Goal: Information Seeking & Learning: Learn about a topic

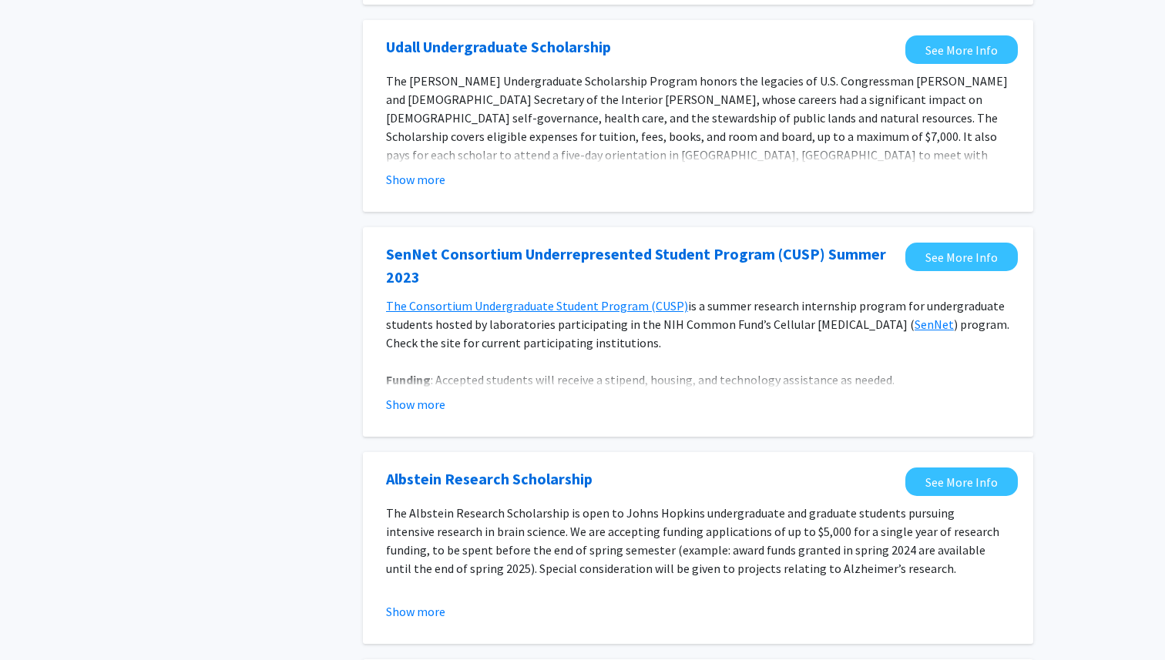
scroll to position [556, 0]
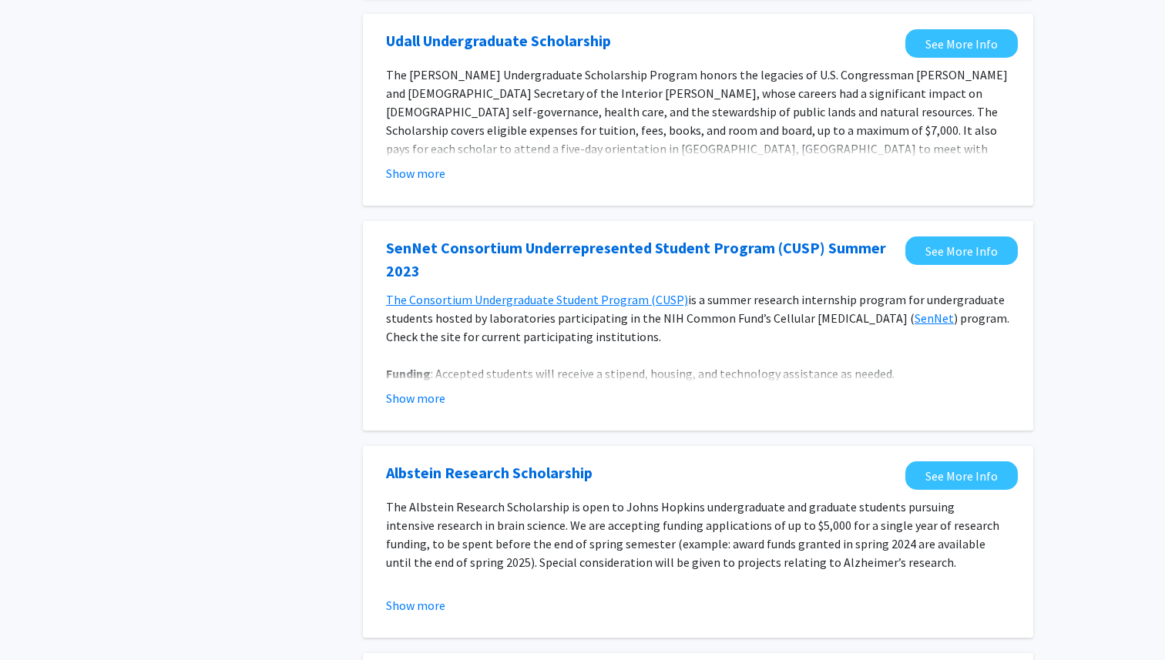
click at [419, 183] on fg-opportunity "[PERSON_NAME] Undergraduate Scholarship See More Info The [PERSON_NAME] Undergr…" at bounding box center [697, 109] width 639 height 161
click at [424, 170] on button "Show more" at bounding box center [415, 173] width 59 height 18
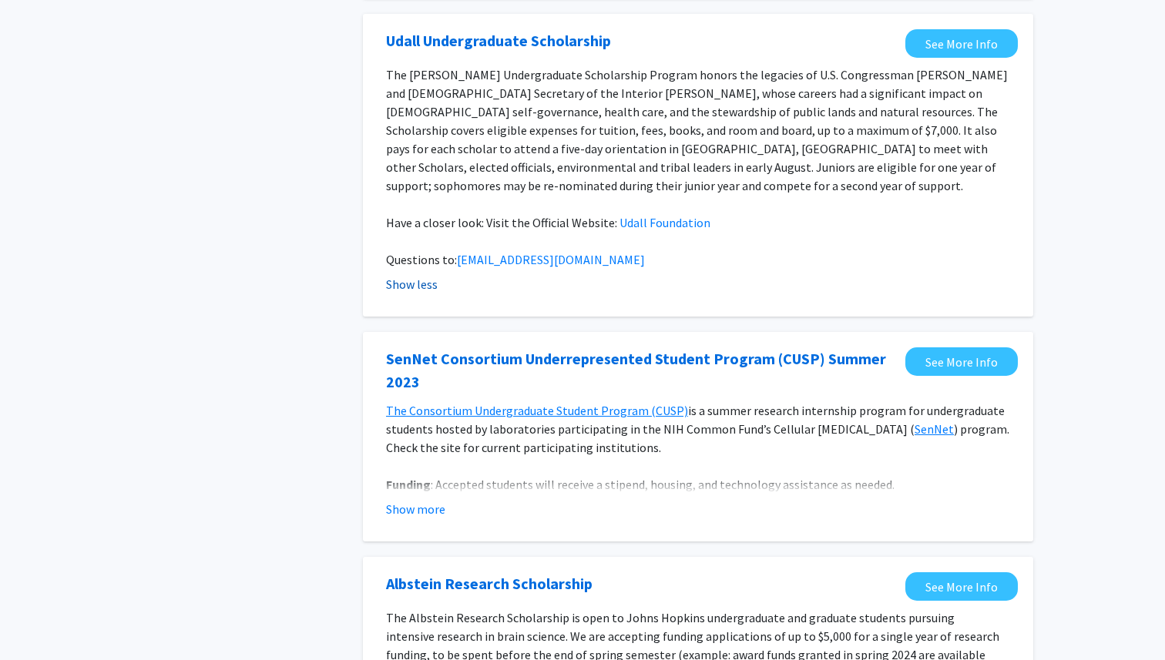
click at [414, 275] on button "Show less" at bounding box center [412, 284] width 52 height 18
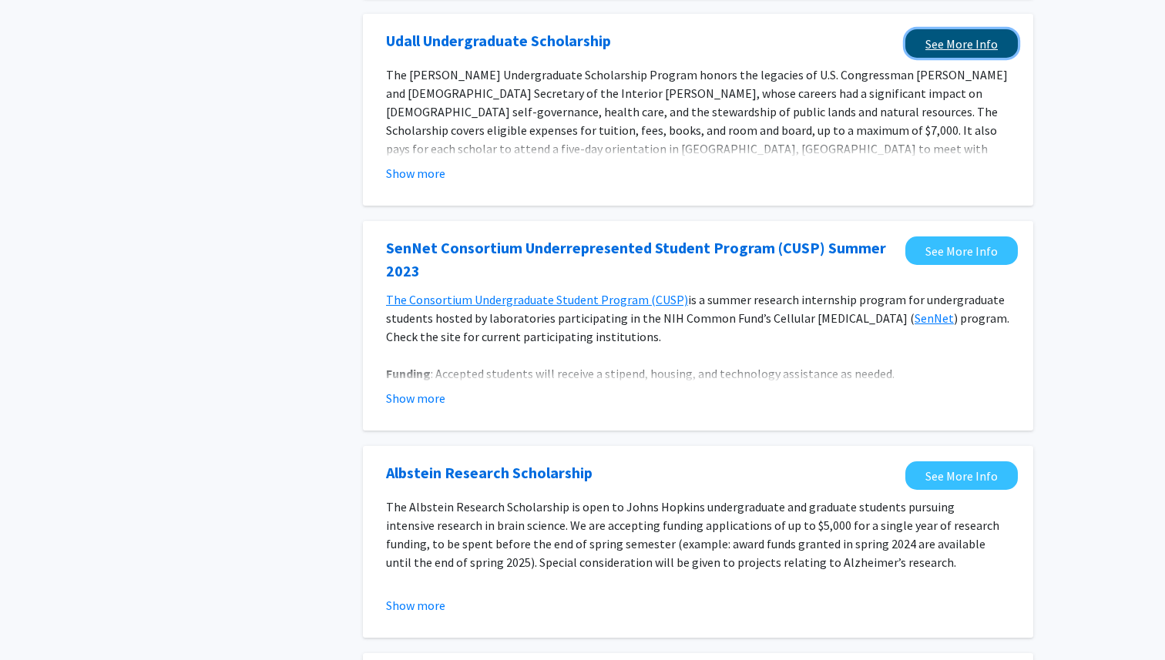
click at [932, 46] on link "See More Info" at bounding box center [961, 43] width 112 height 29
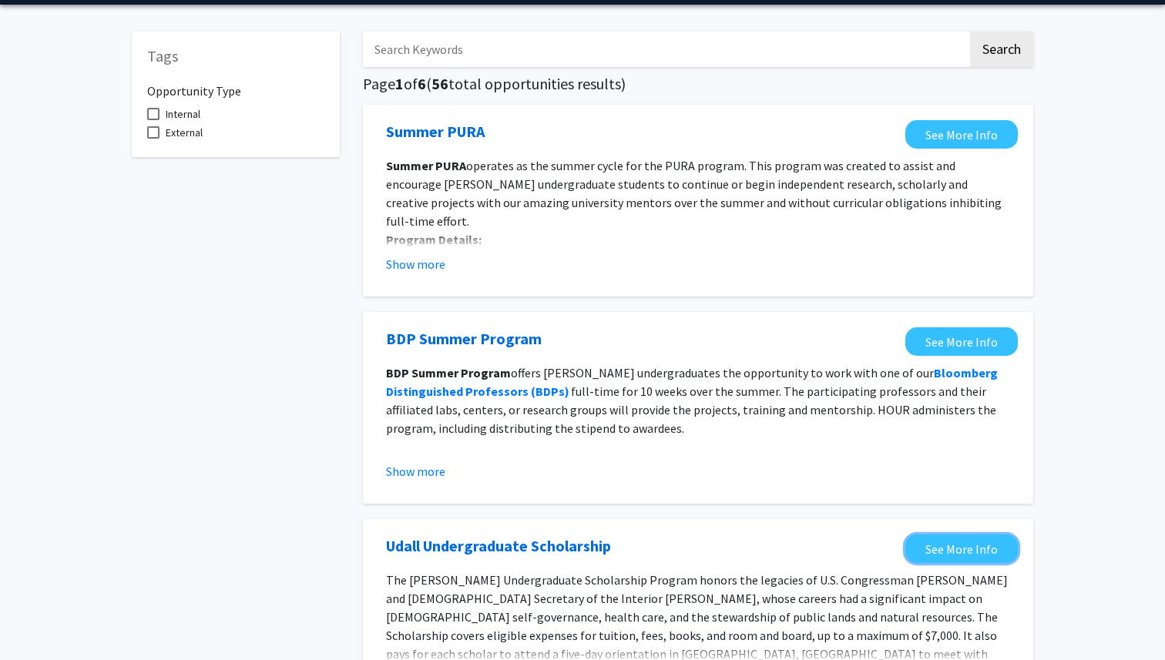
scroll to position [0, 0]
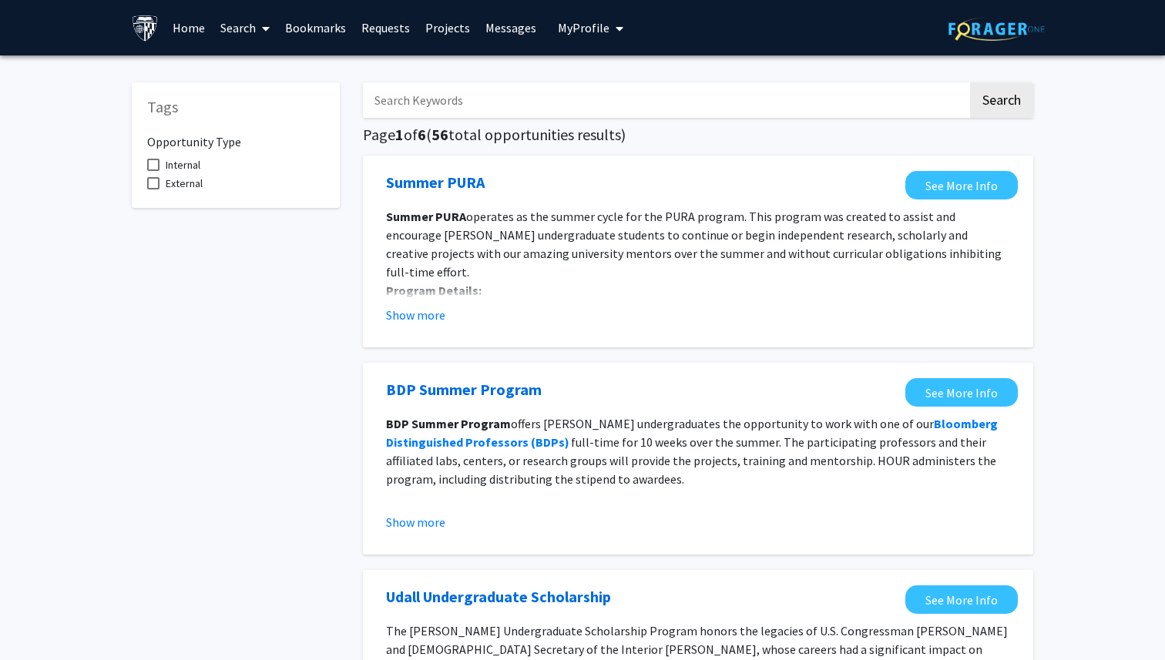
click at [153, 169] on span at bounding box center [153, 165] width 12 height 12
click at [153, 171] on input "Internal" at bounding box center [153, 171] width 1 height 1
checkbox input "true"
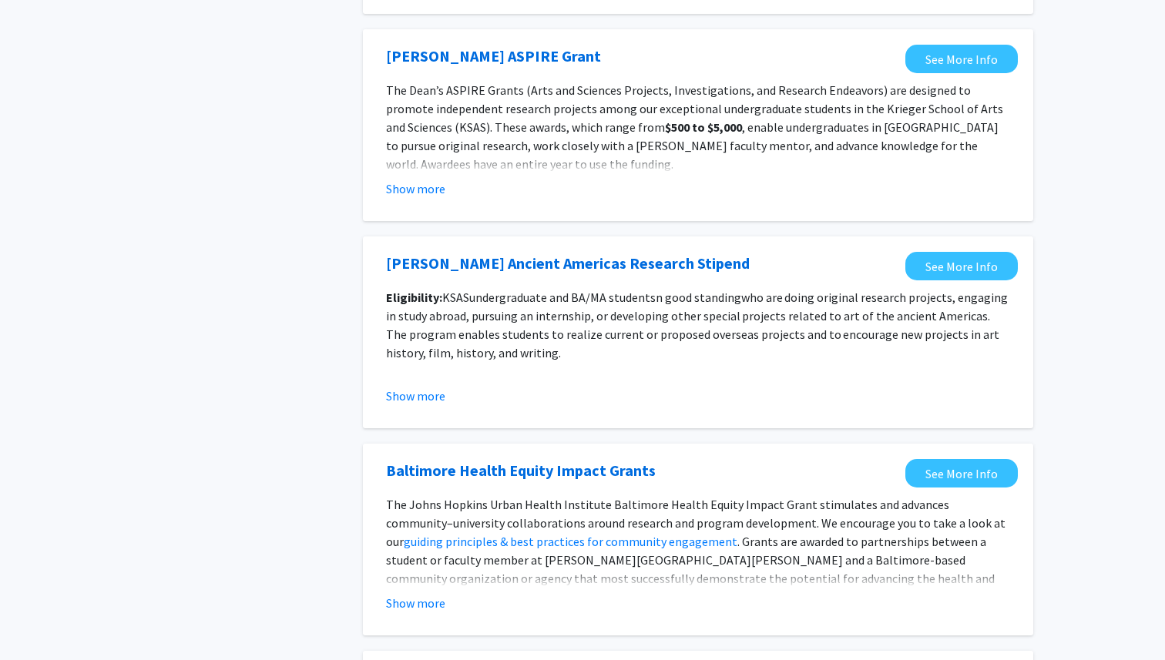
scroll to position [1634, 0]
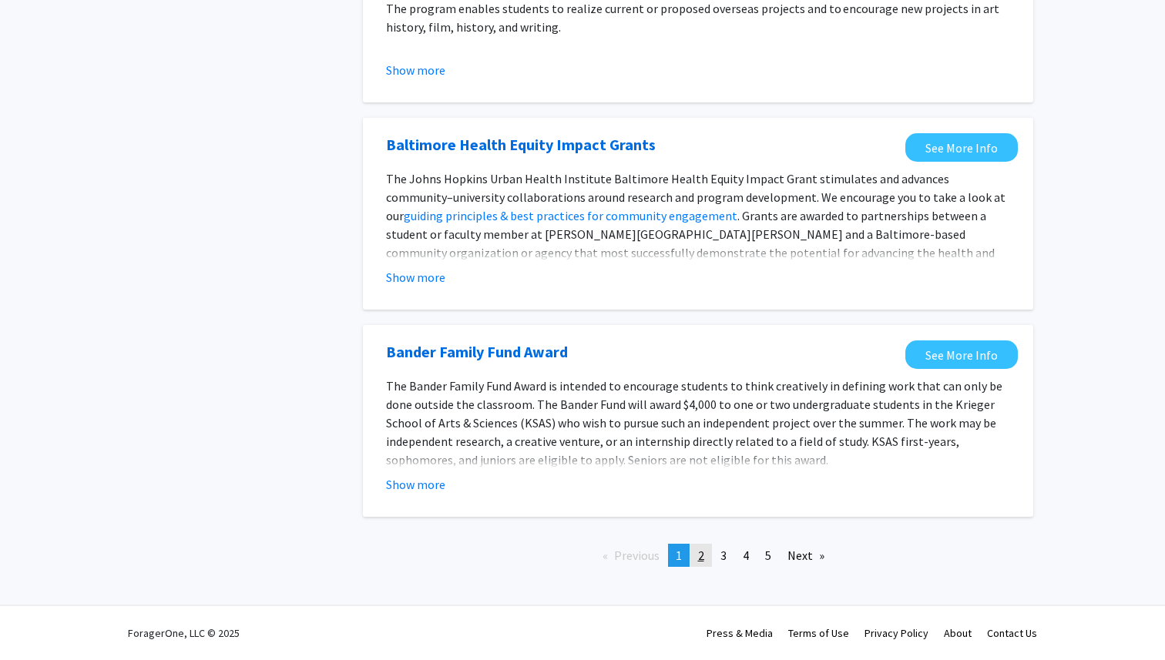
click at [698, 545] on link "page 2" at bounding box center [701, 555] width 22 height 23
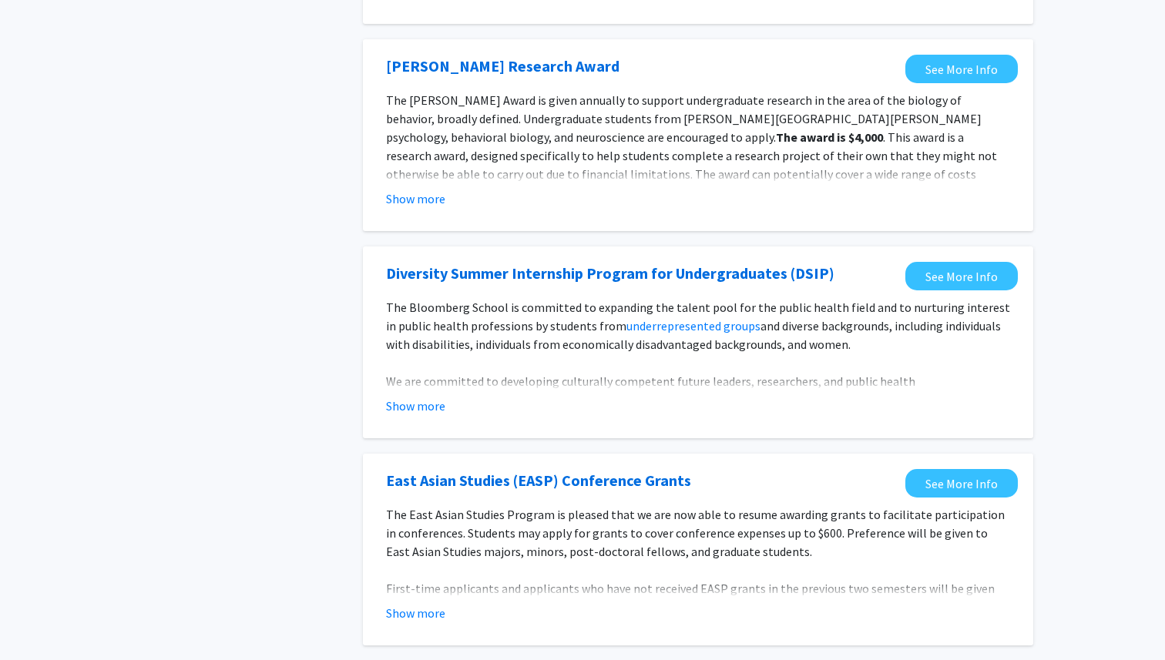
scroll to position [1713, 0]
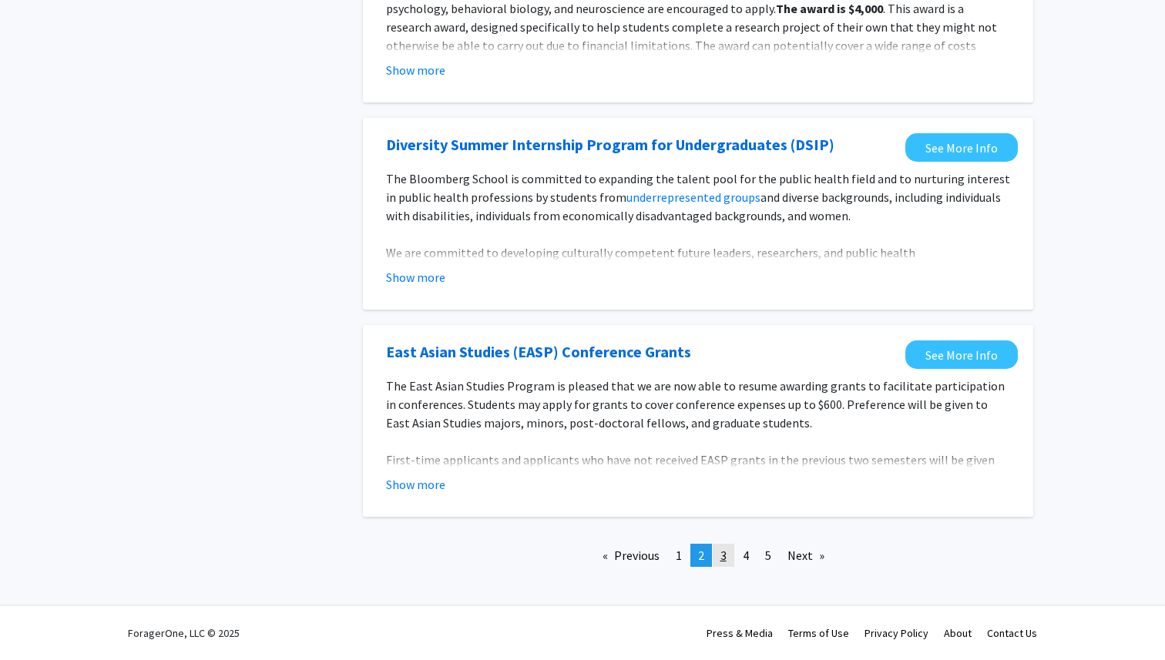
click at [713, 554] on link "page 3" at bounding box center [724, 555] width 22 height 23
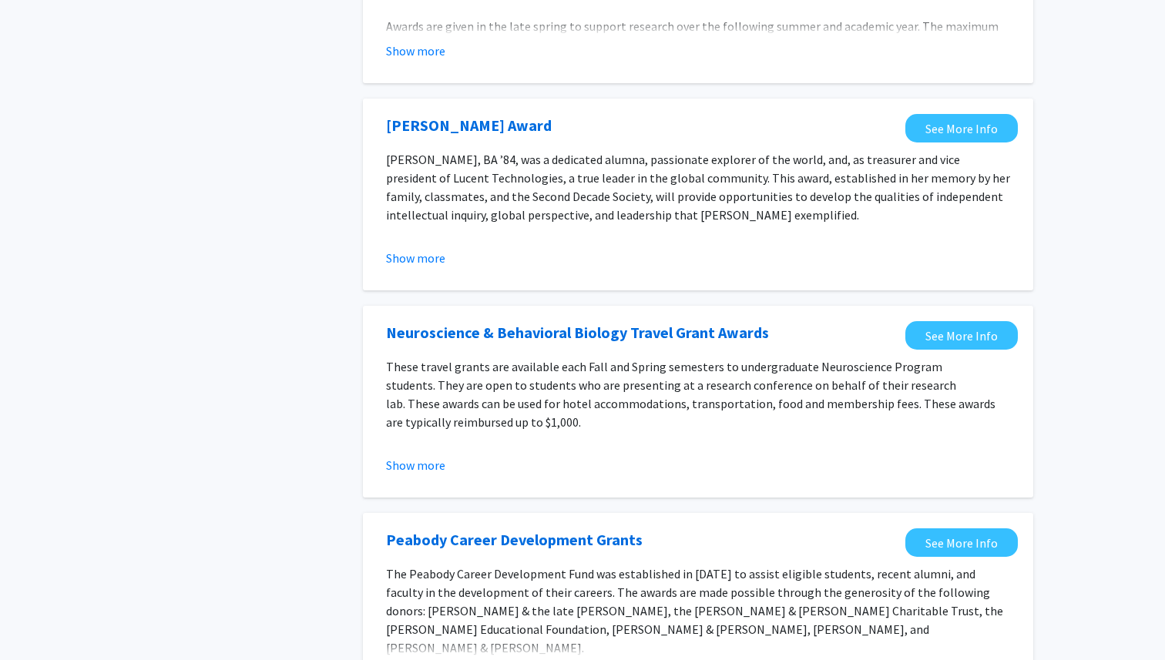
scroll to position [1671, 0]
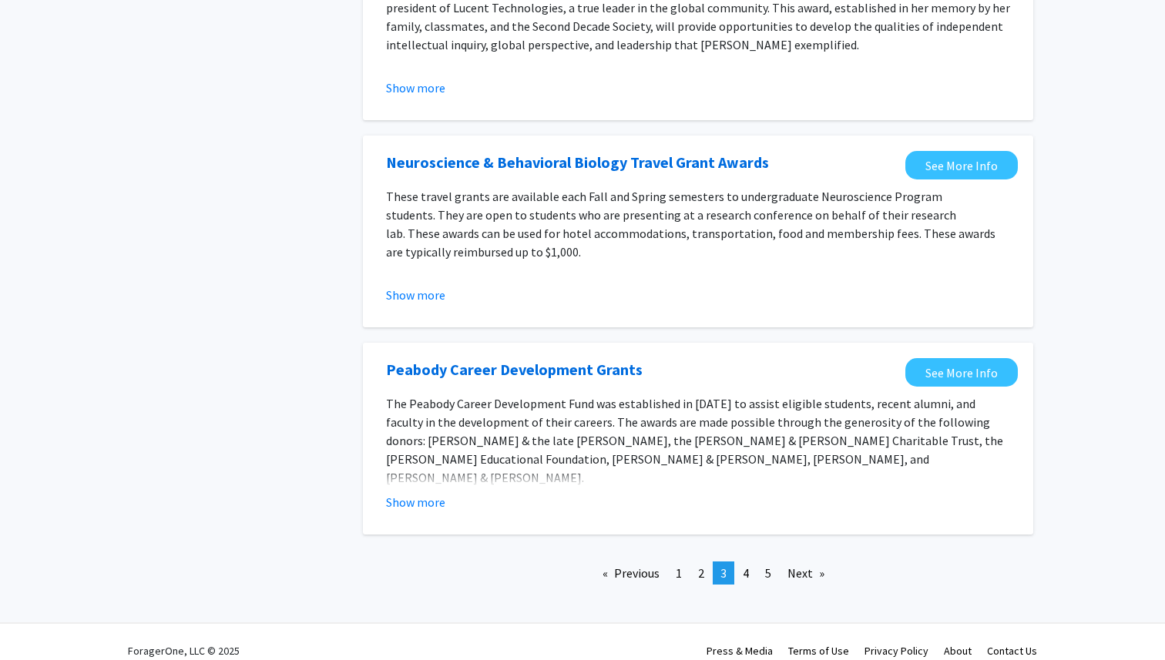
click at [774, 562] on link "page 5" at bounding box center [768, 573] width 22 height 23
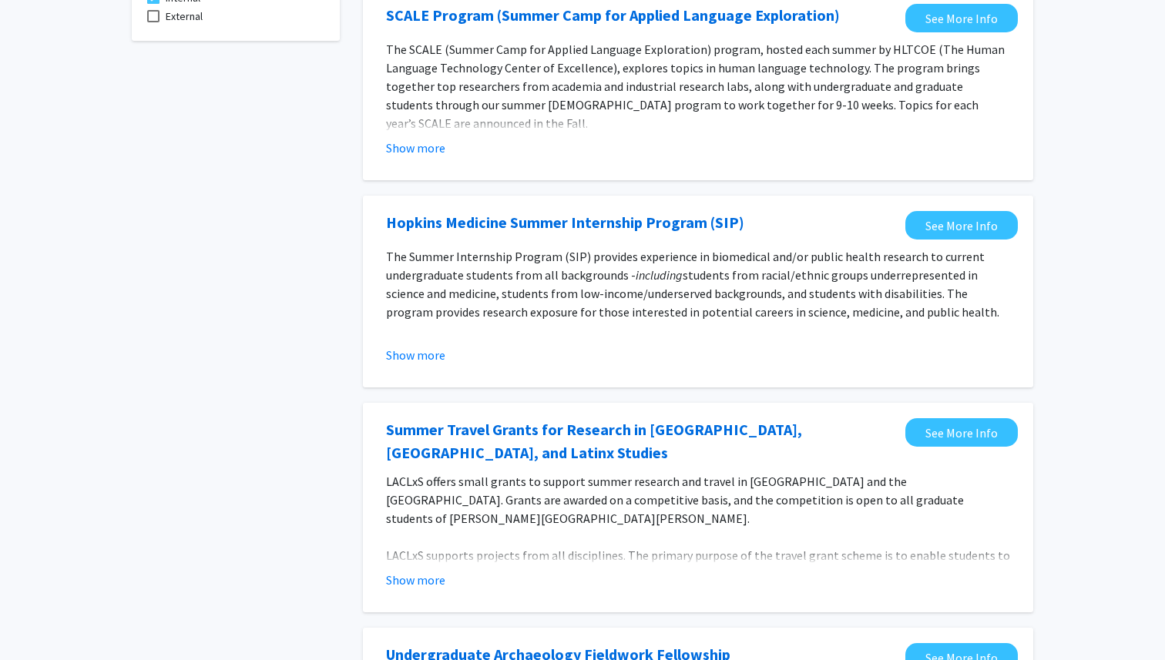
scroll to position [176, 0]
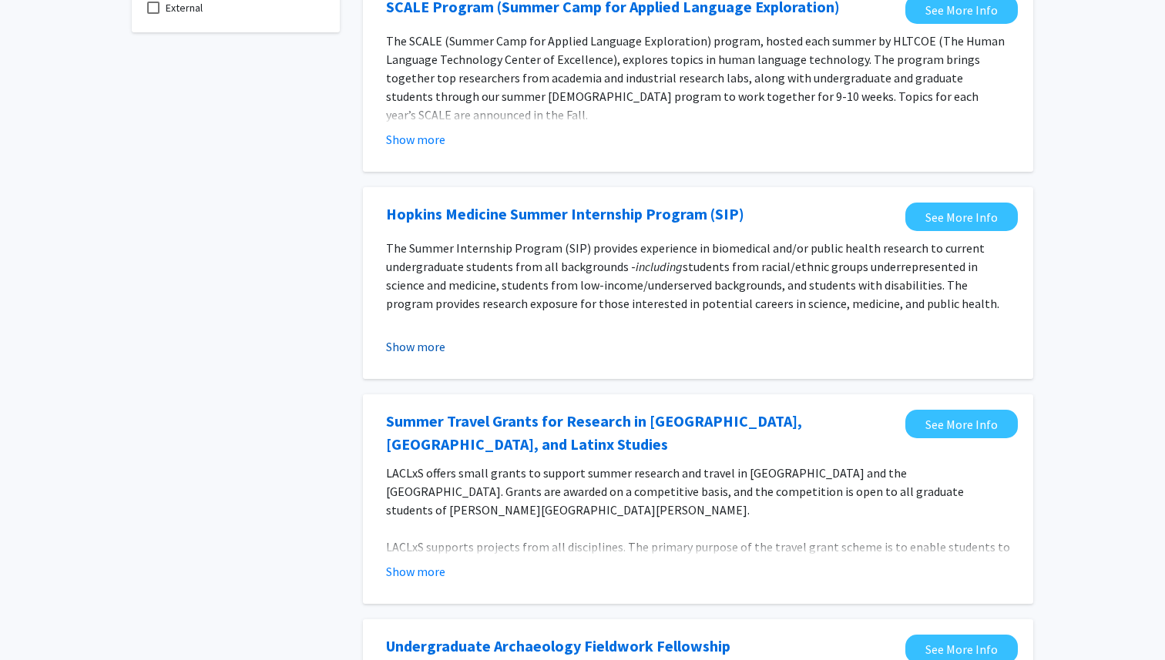
click at [433, 344] on button "Show more" at bounding box center [415, 346] width 59 height 18
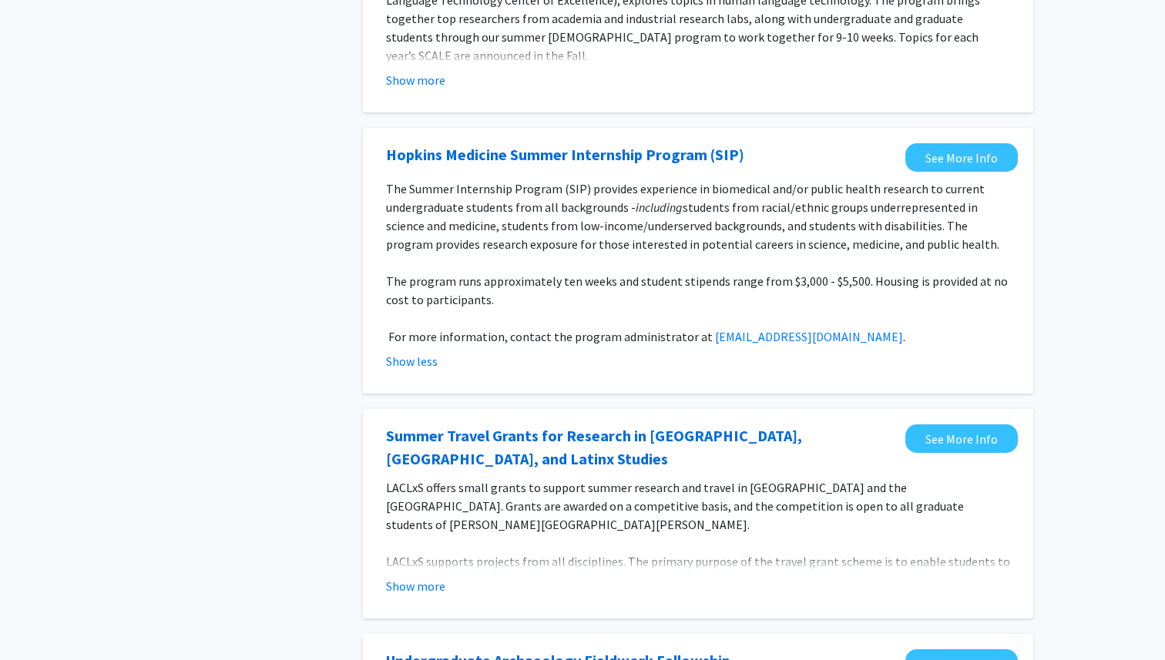
scroll to position [237, 0]
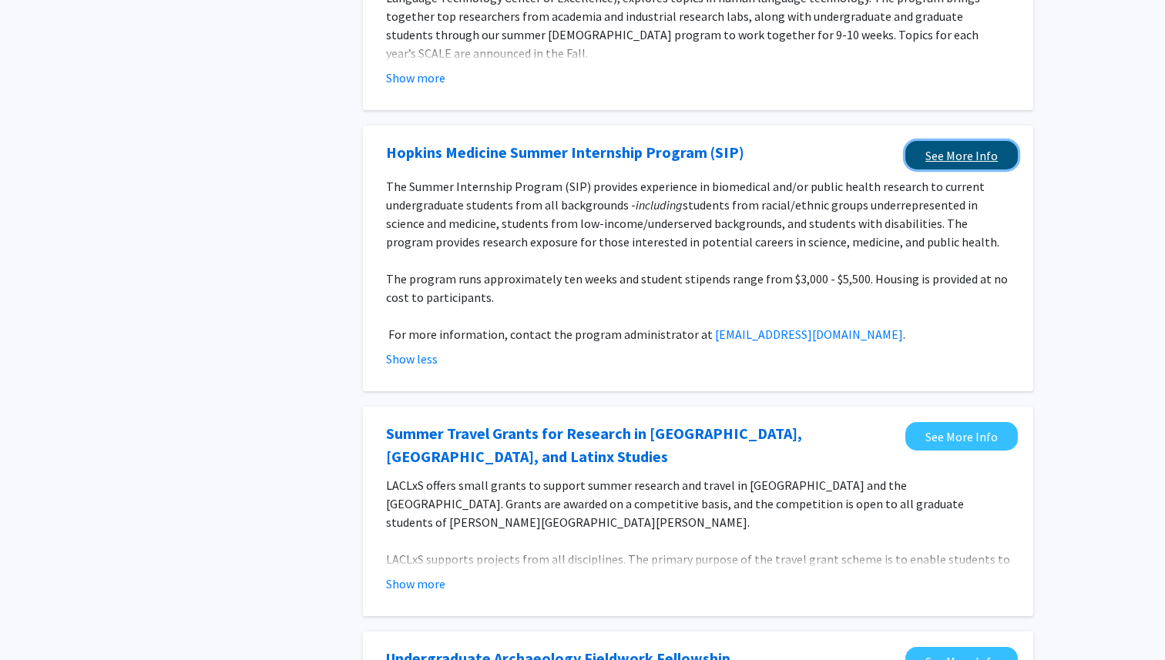
click at [988, 164] on link "See More Info" at bounding box center [961, 155] width 112 height 29
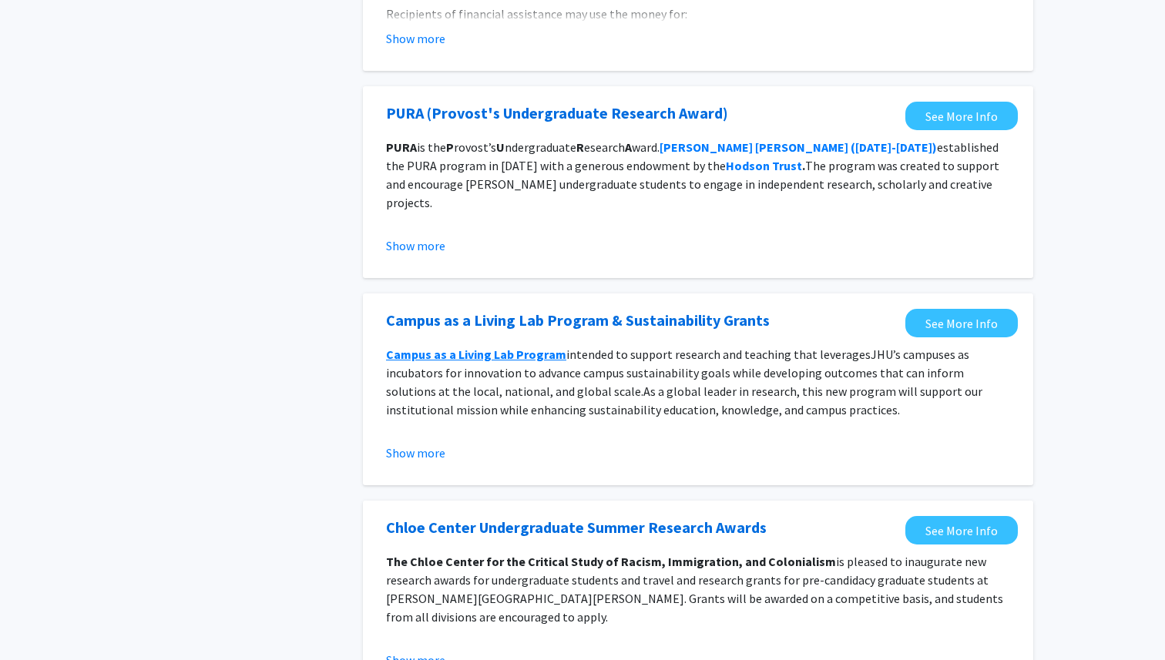
scroll to position [1519, 0]
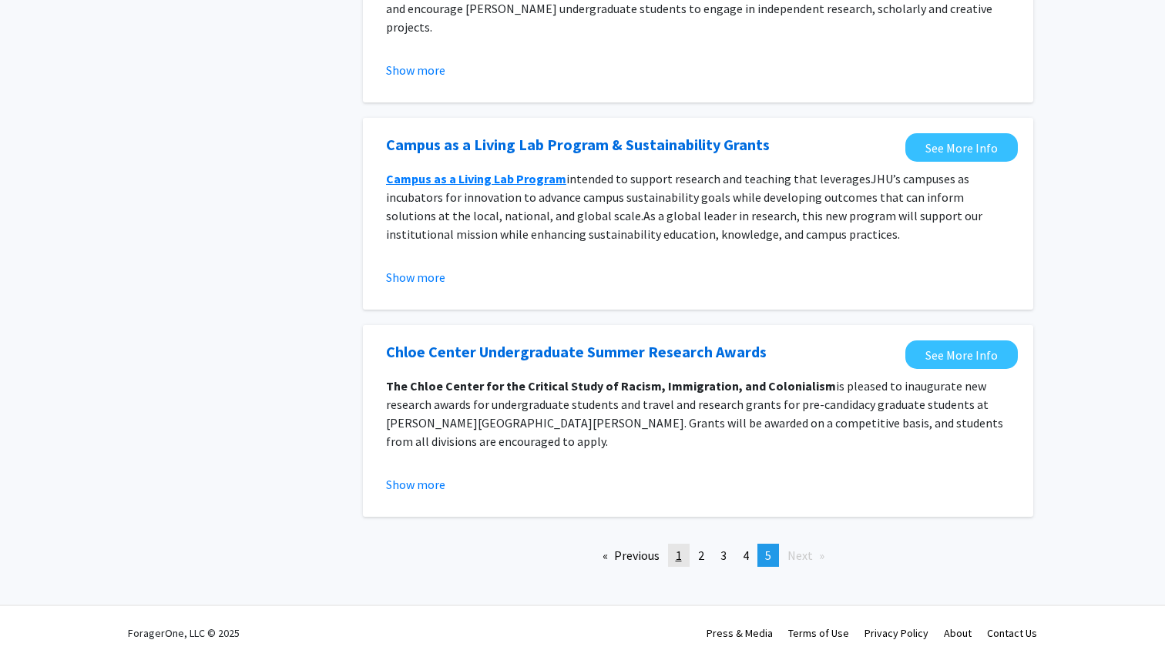
click at [675, 548] on link "page 1" at bounding box center [679, 555] width 22 height 23
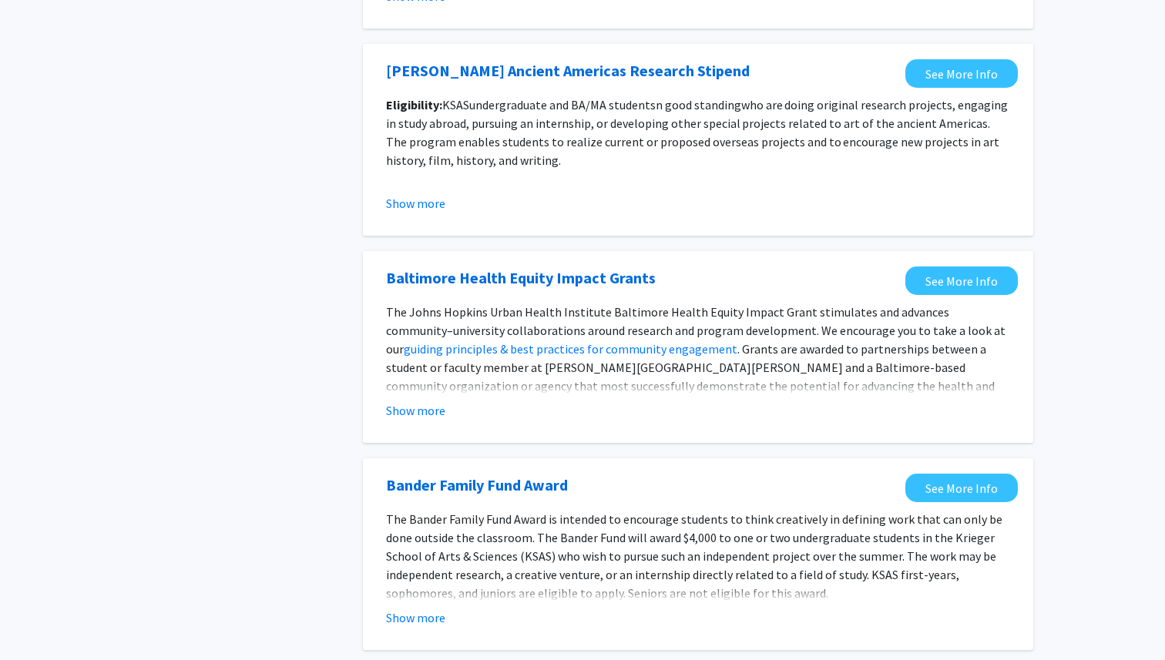
scroll to position [1634, 0]
